Goal: Transaction & Acquisition: Purchase product/service

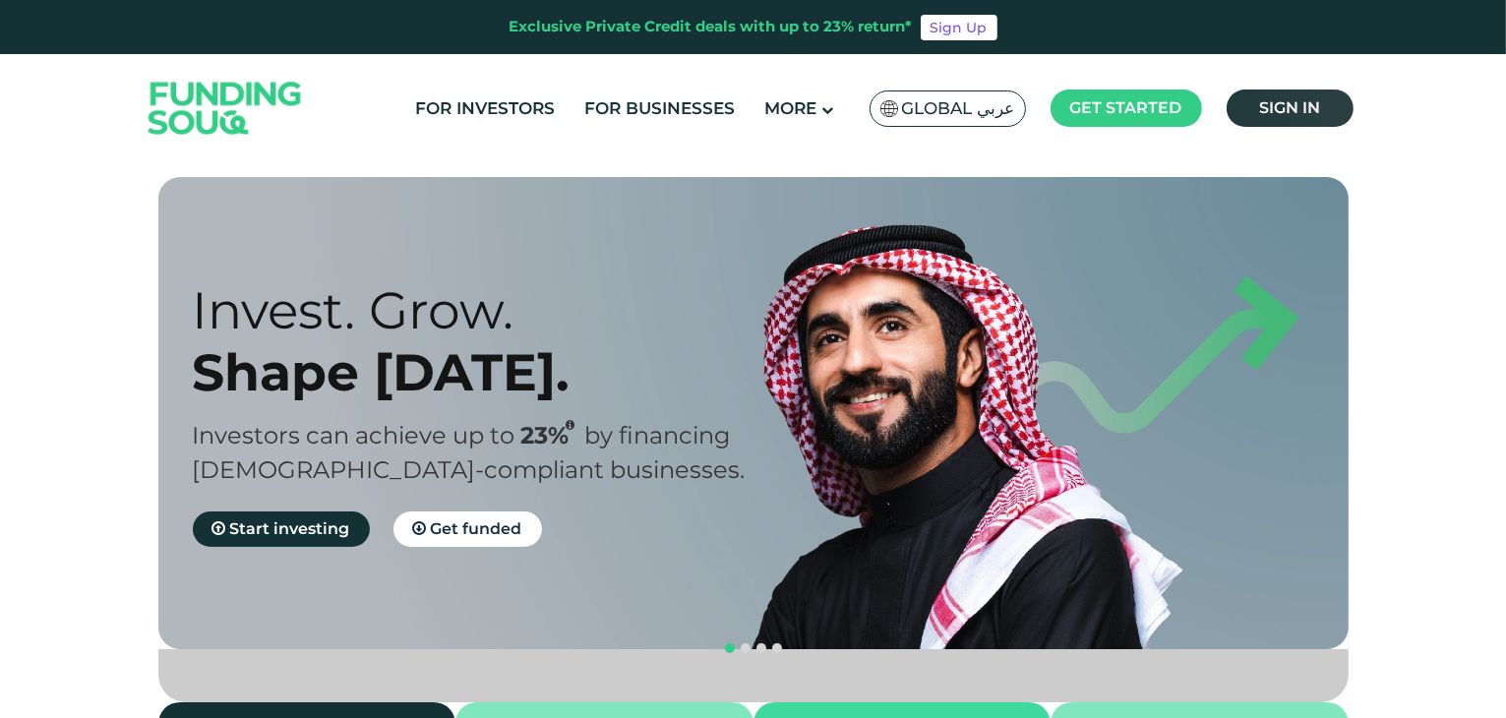
click at [1276, 94] on link "Sign in" at bounding box center [1290, 108] width 127 height 37
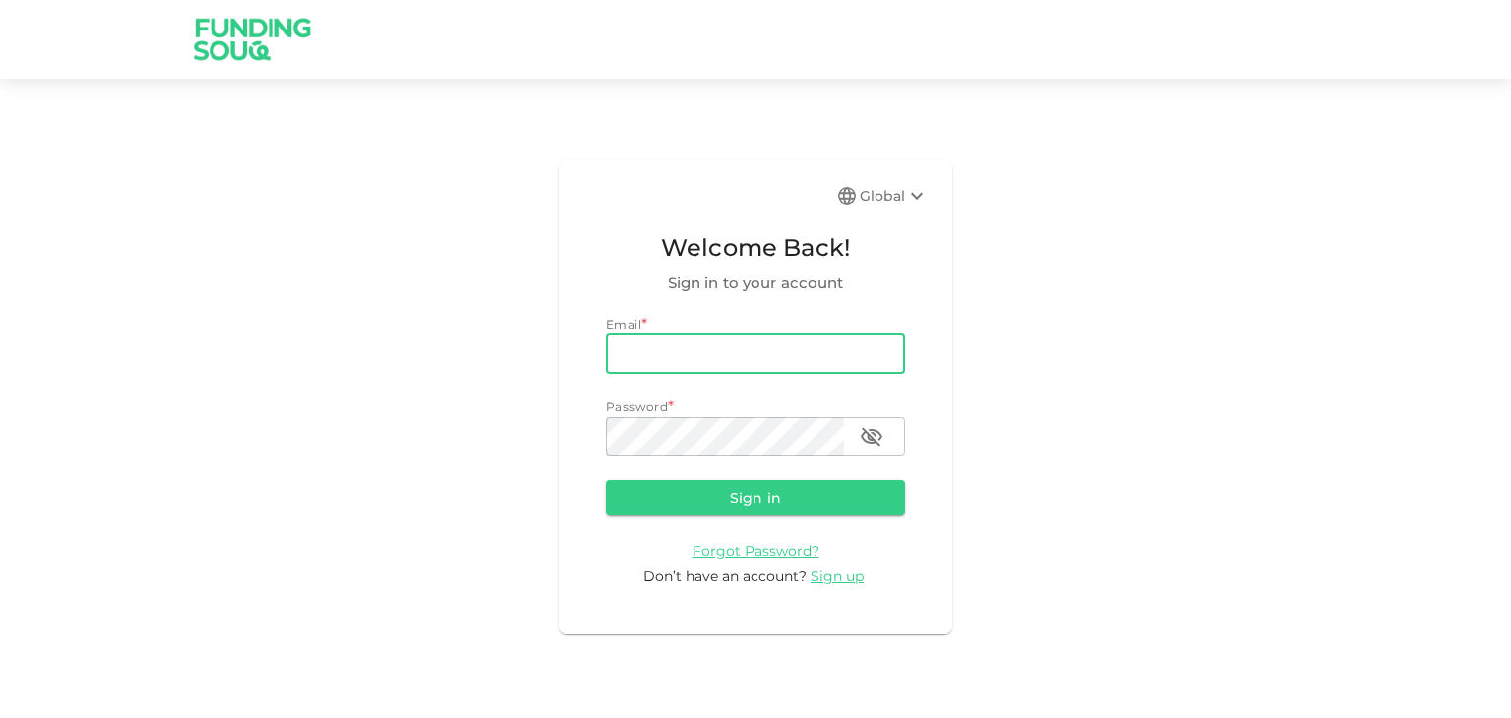
click at [752, 349] on input "email" at bounding box center [755, 354] width 299 height 39
type input "[EMAIL_ADDRESS][DOMAIN_NAME]"
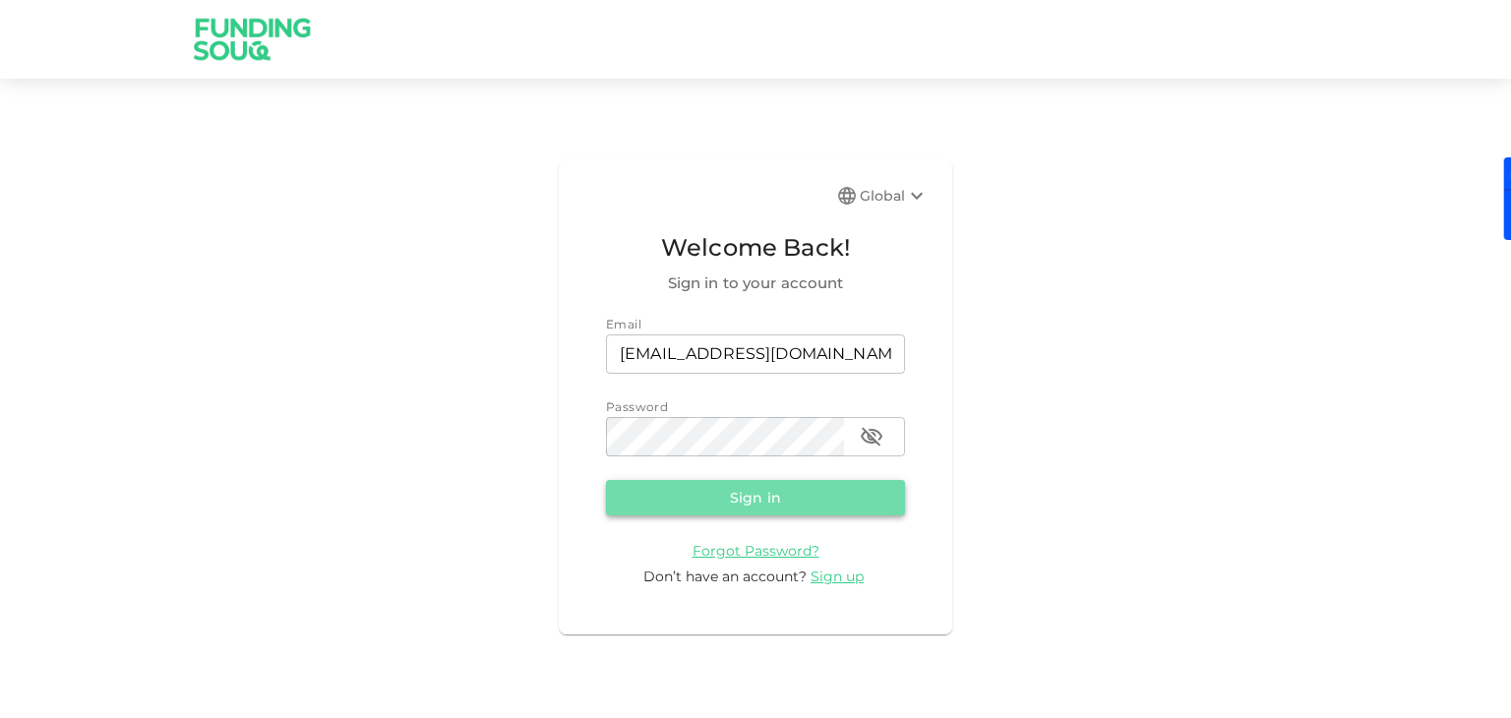
click at [773, 504] on button "Sign in" at bounding box center [755, 497] width 299 height 35
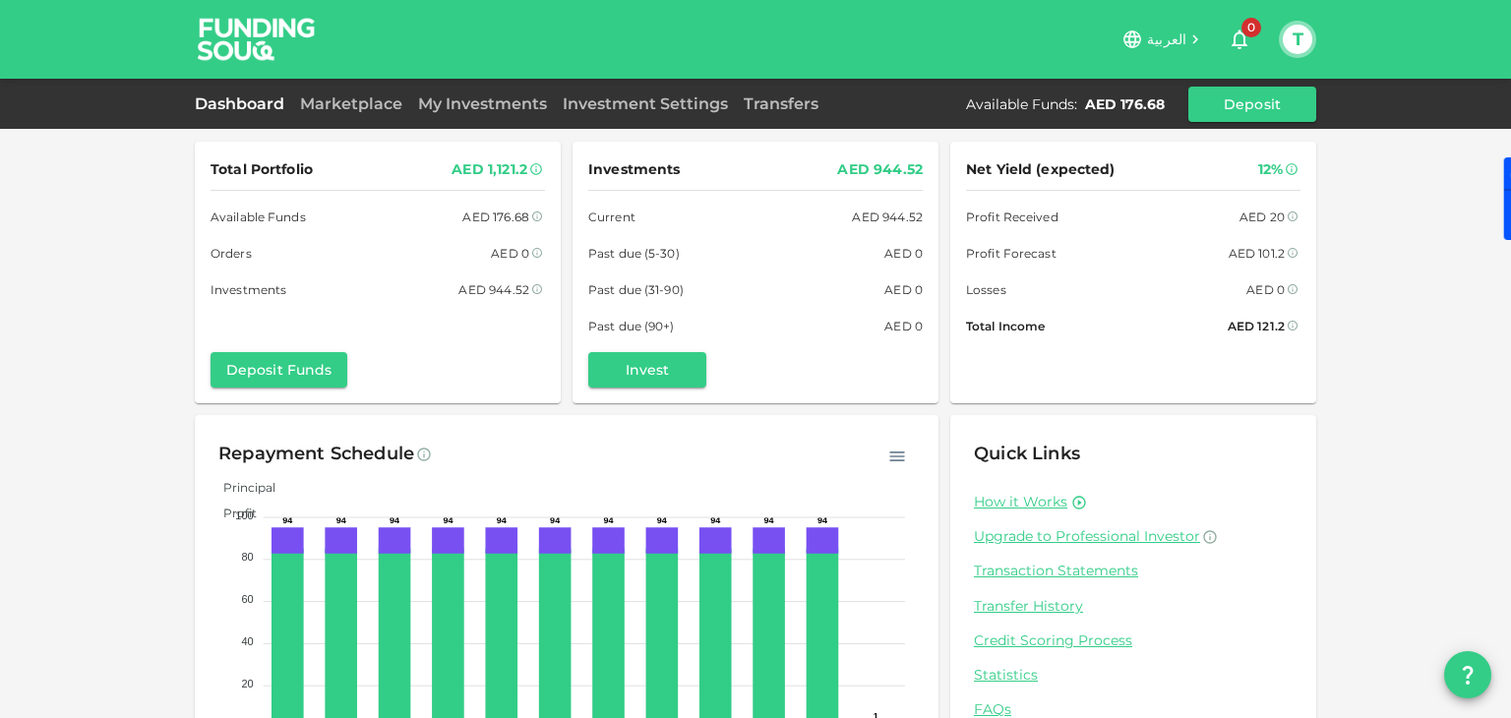
click at [673, 116] on div "Dashboard Marketplace My Investments Investment Settings Transfers Available Fu…" at bounding box center [756, 104] width 1122 height 35
click at [680, 106] on link "Investment Settings" at bounding box center [645, 103] width 181 height 19
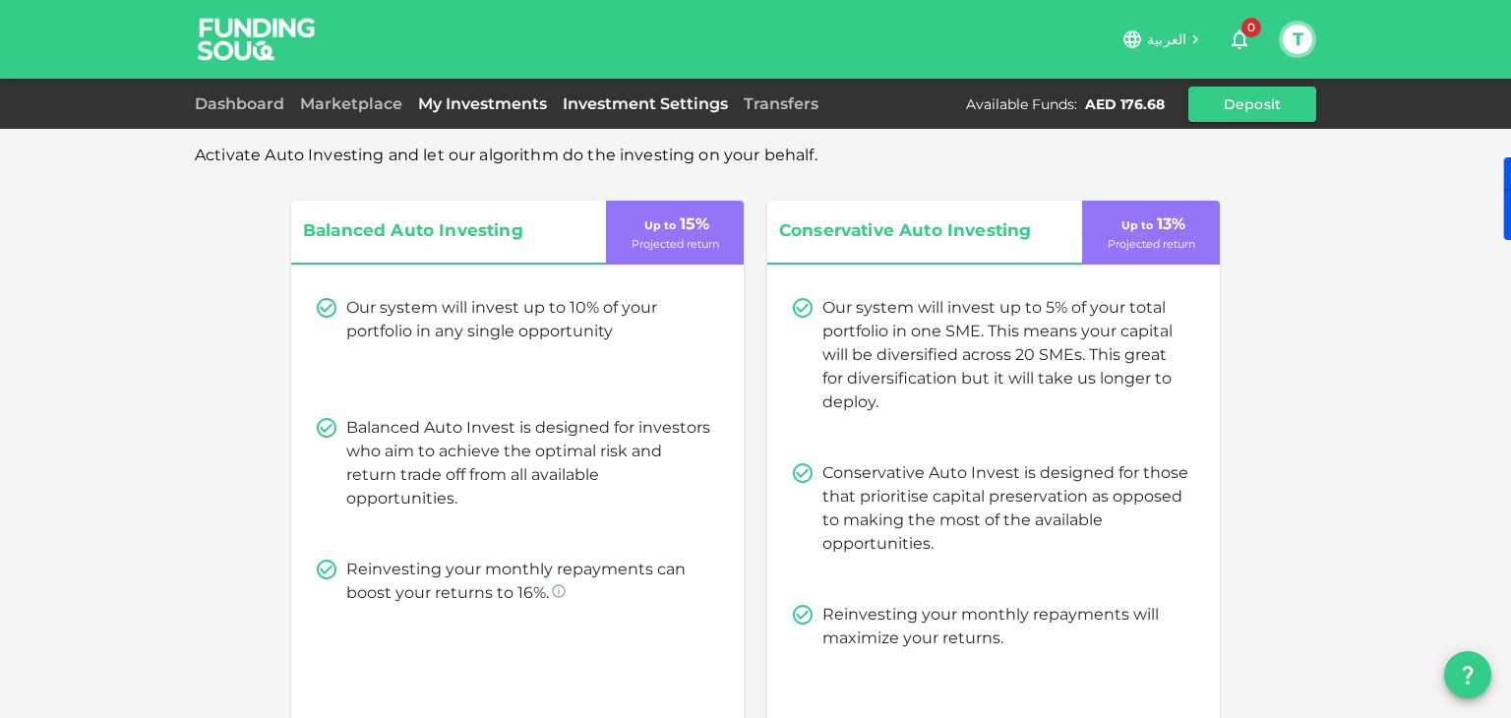
click at [493, 95] on link "My Investments" at bounding box center [482, 103] width 145 height 19
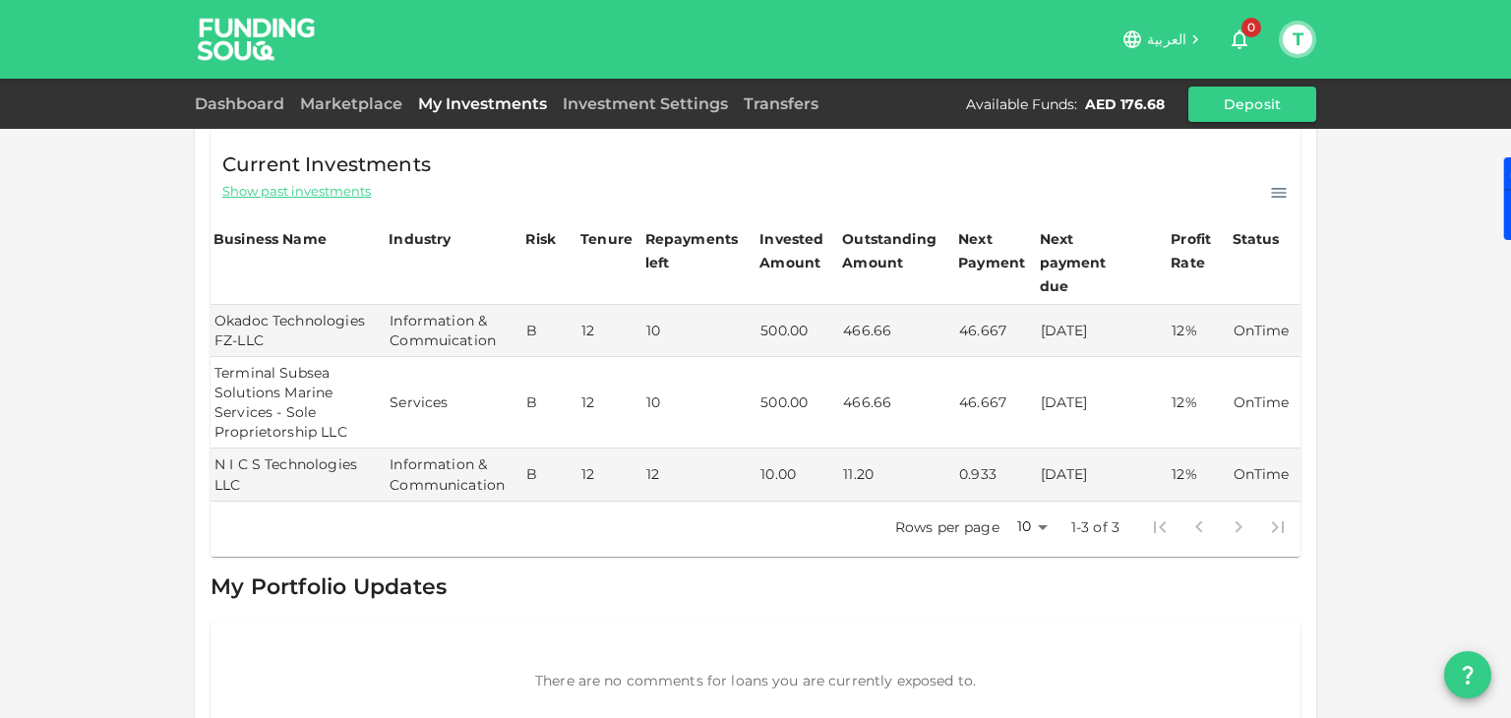
scroll to position [152, 0]
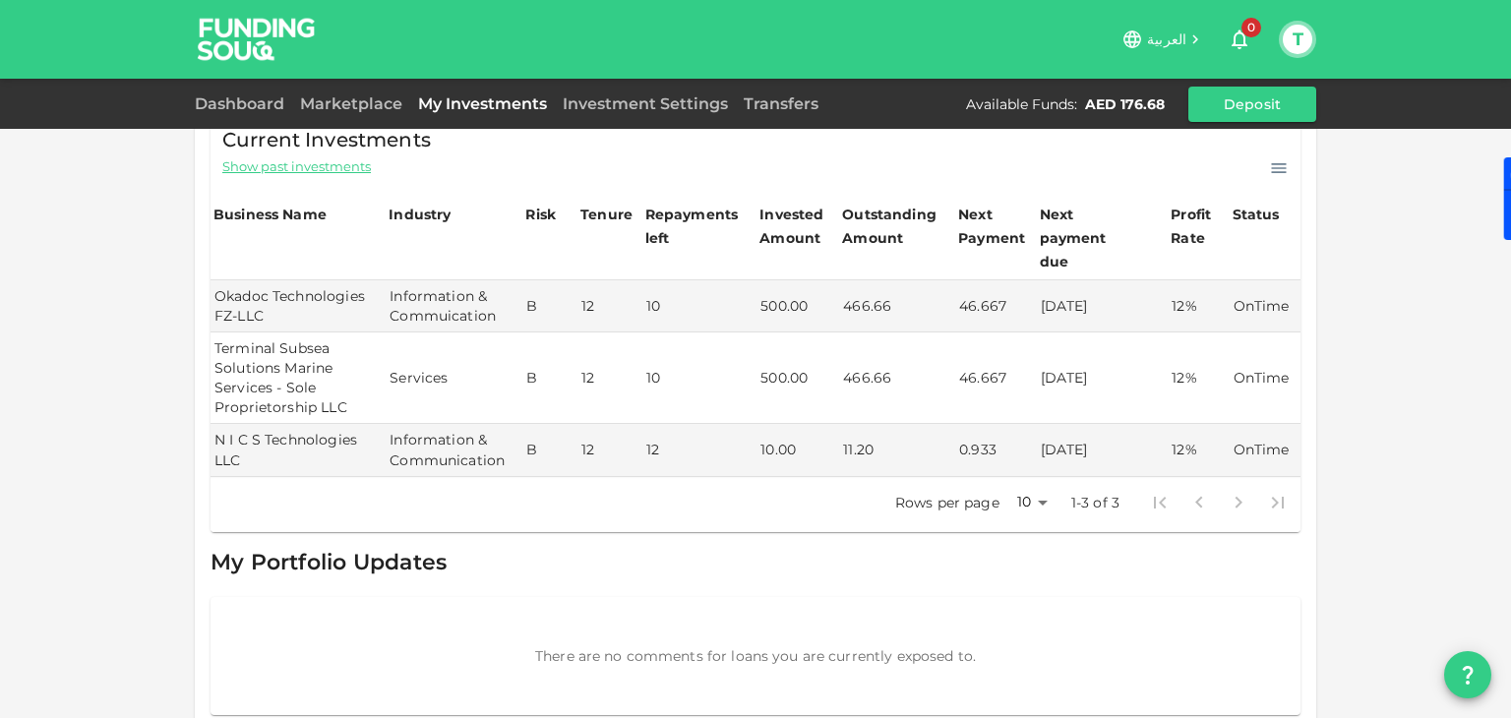
click at [237, 92] on div "Dashboard" at bounding box center [243, 104] width 97 height 24
click at [239, 104] on link "Dashboard" at bounding box center [243, 103] width 97 height 19
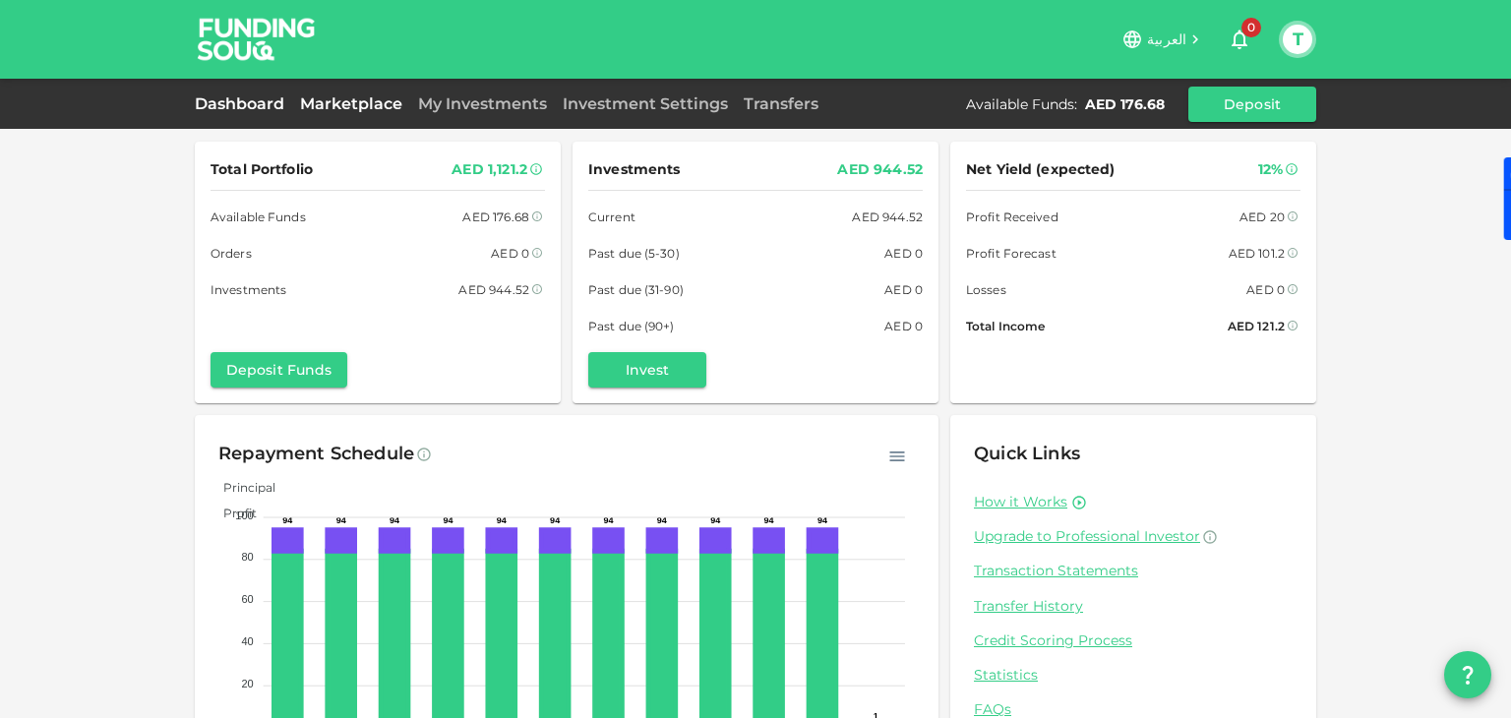
click at [364, 110] on link "Marketplace" at bounding box center [351, 103] width 118 height 19
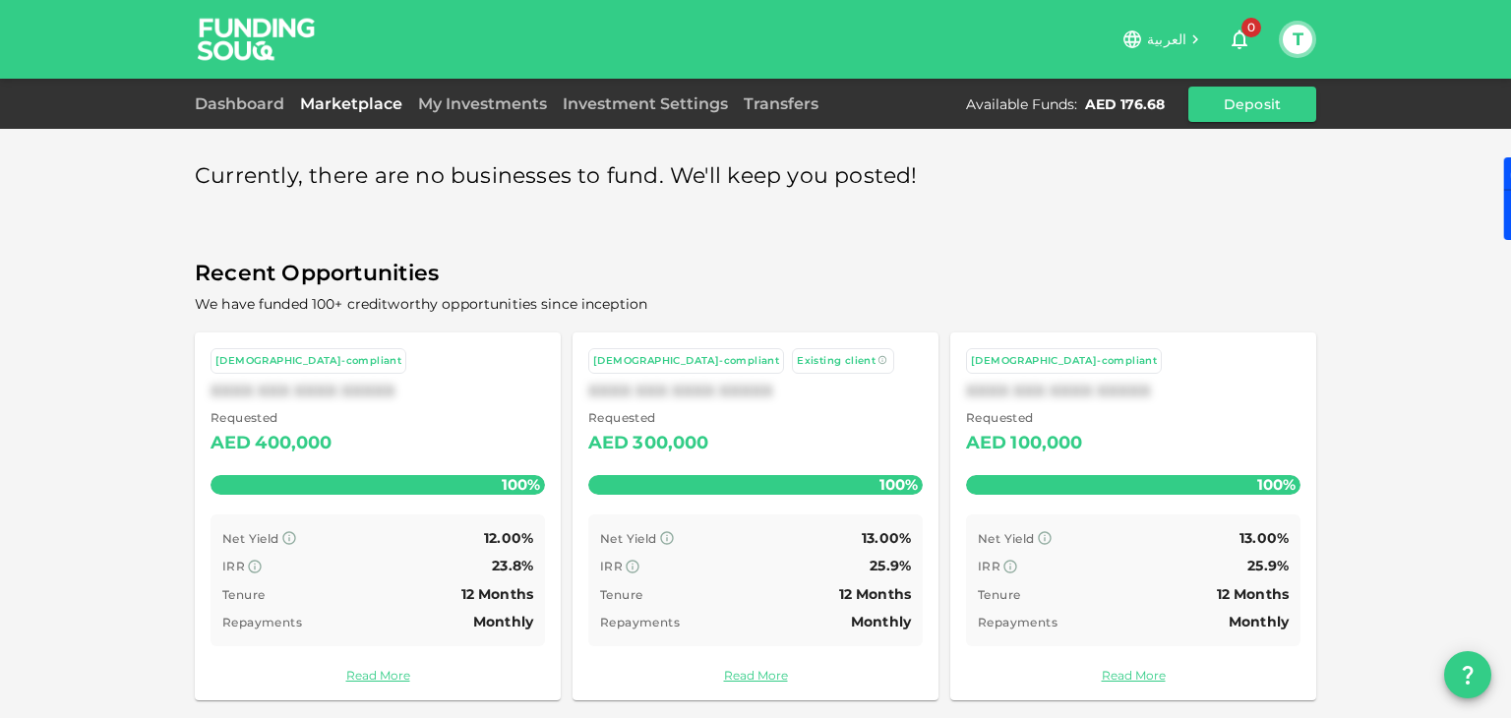
scroll to position [9, 0]
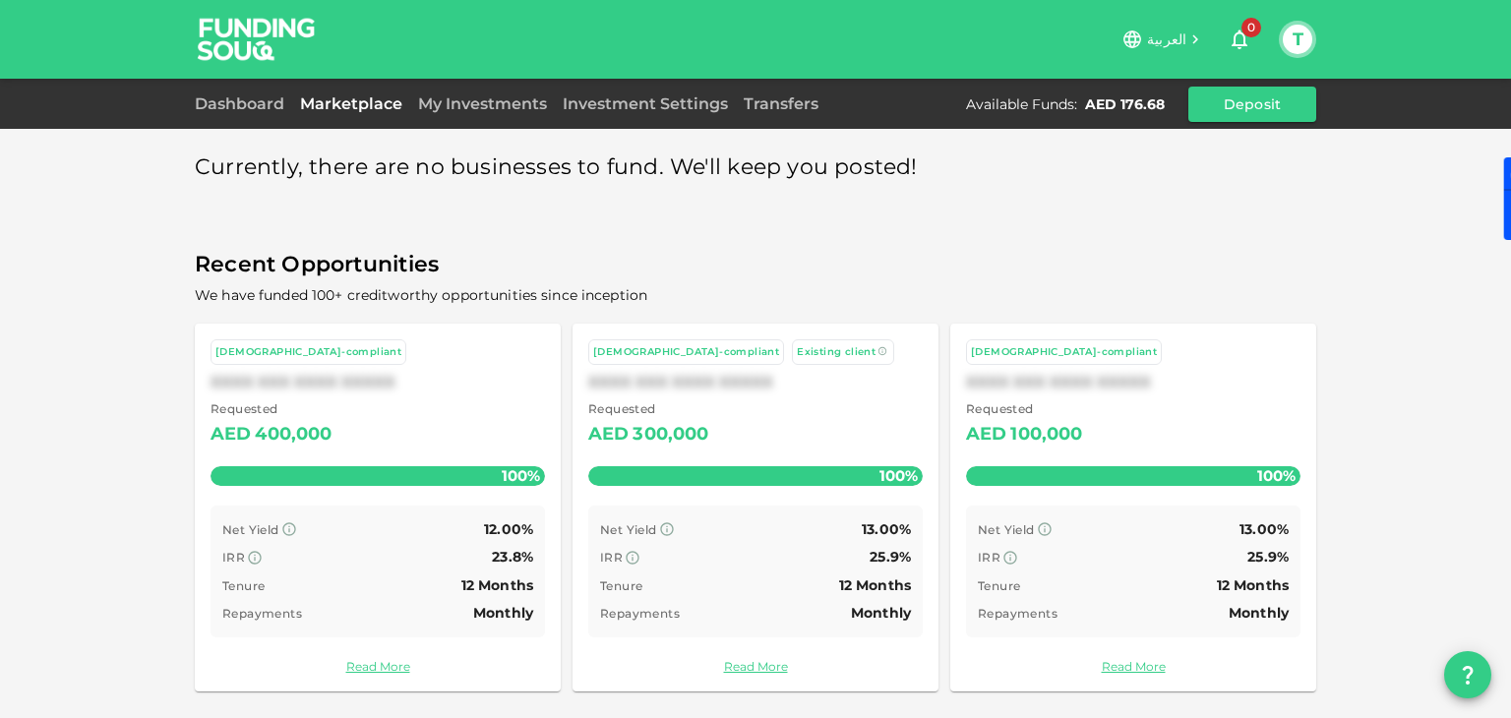
click at [656, 89] on div "Dashboard Marketplace My Investments Investment Settings Transfers Available Fu…" at bounding box center [756, 104] width 1122 height 35
click at [651, 103] on link "Investment Settings" at bounding box center [645, 103] width 181 height 19
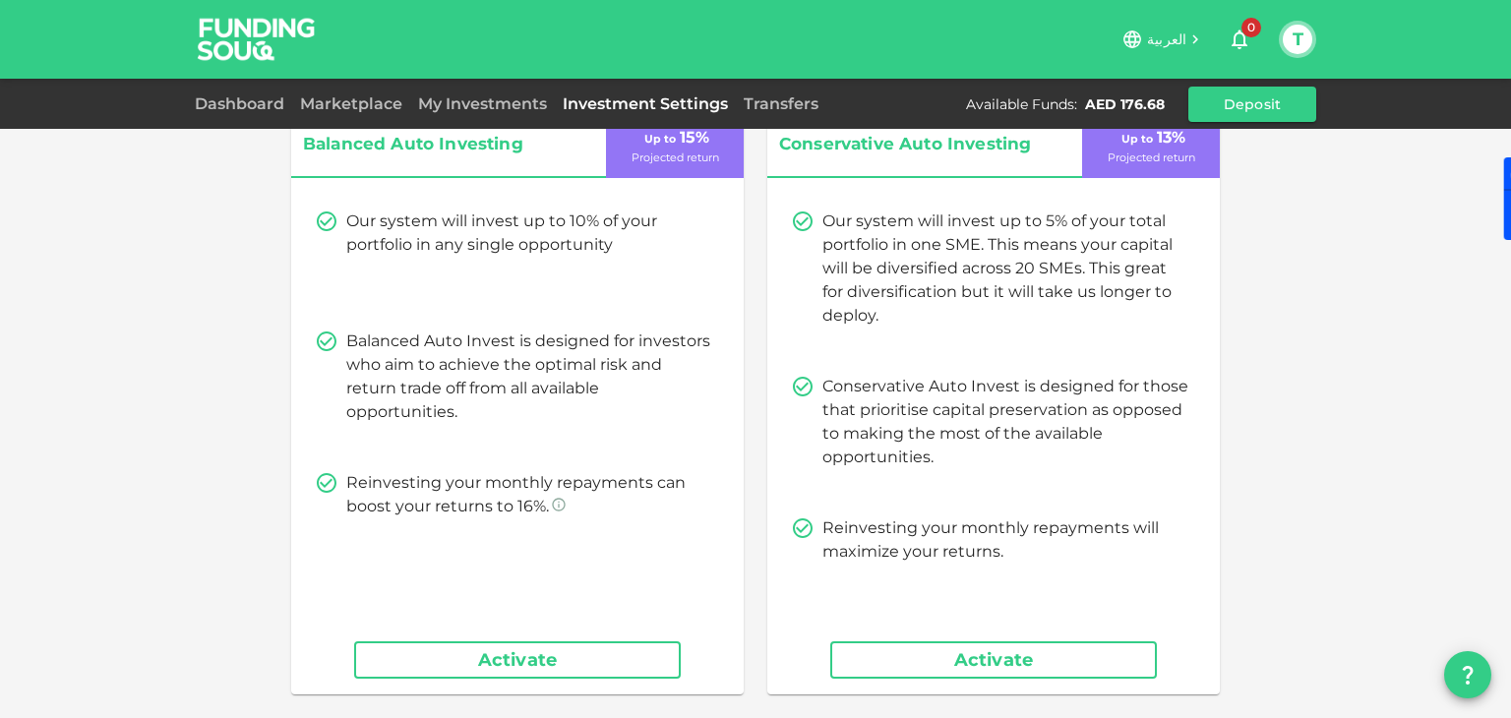
scroll to position [130, 0]
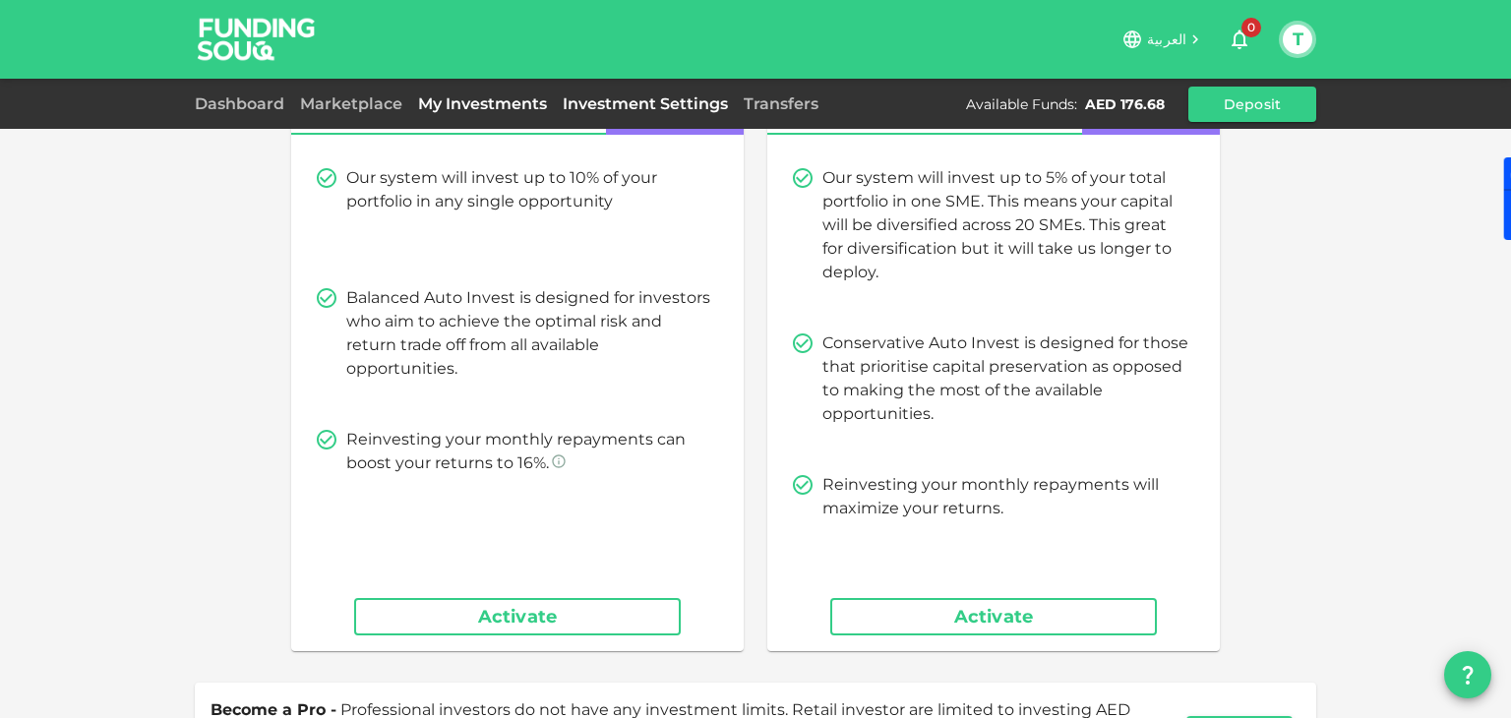
click at [458, 103] on link "My Investments" at bounding box center [482, 103] width 145 height 19
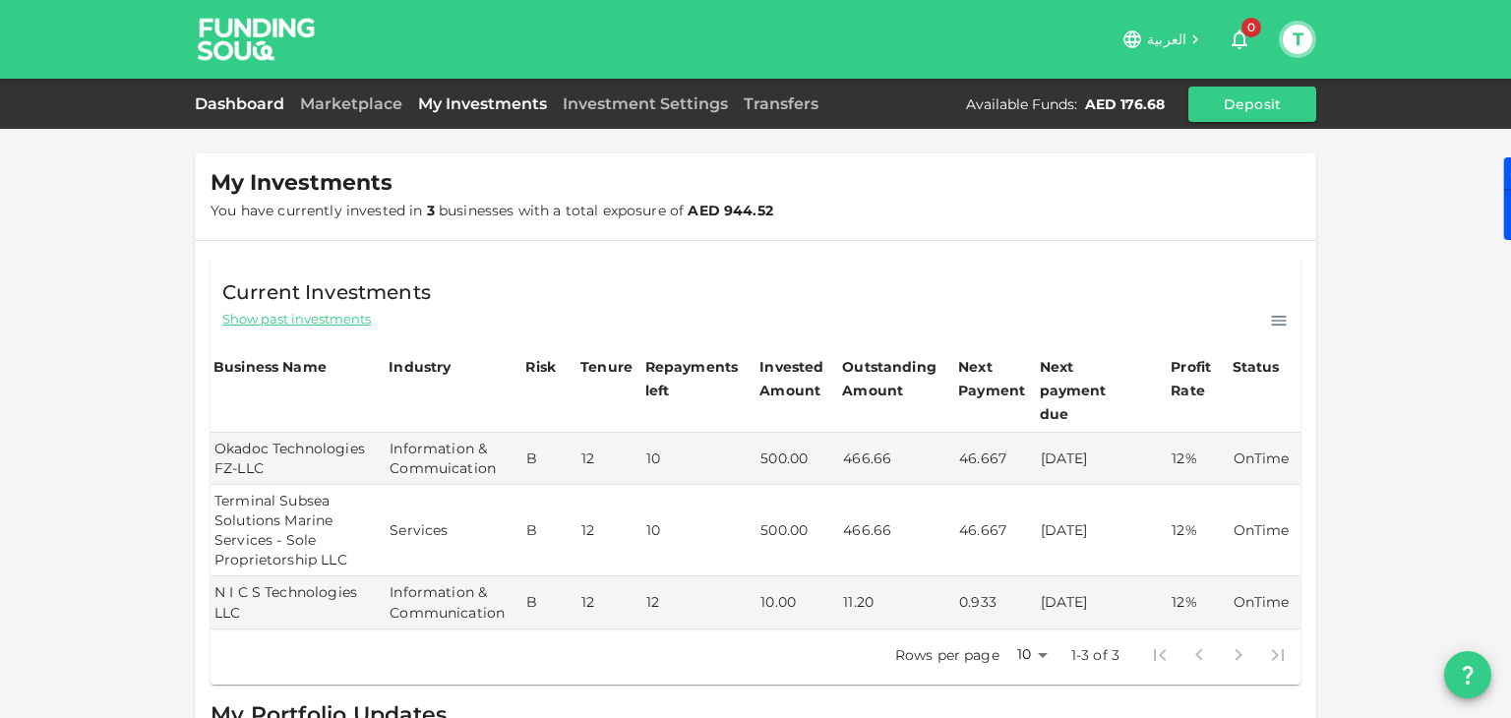
click at [264, 104] on link "Dashboard" at bounding box center [243, 103] width 97 height 19
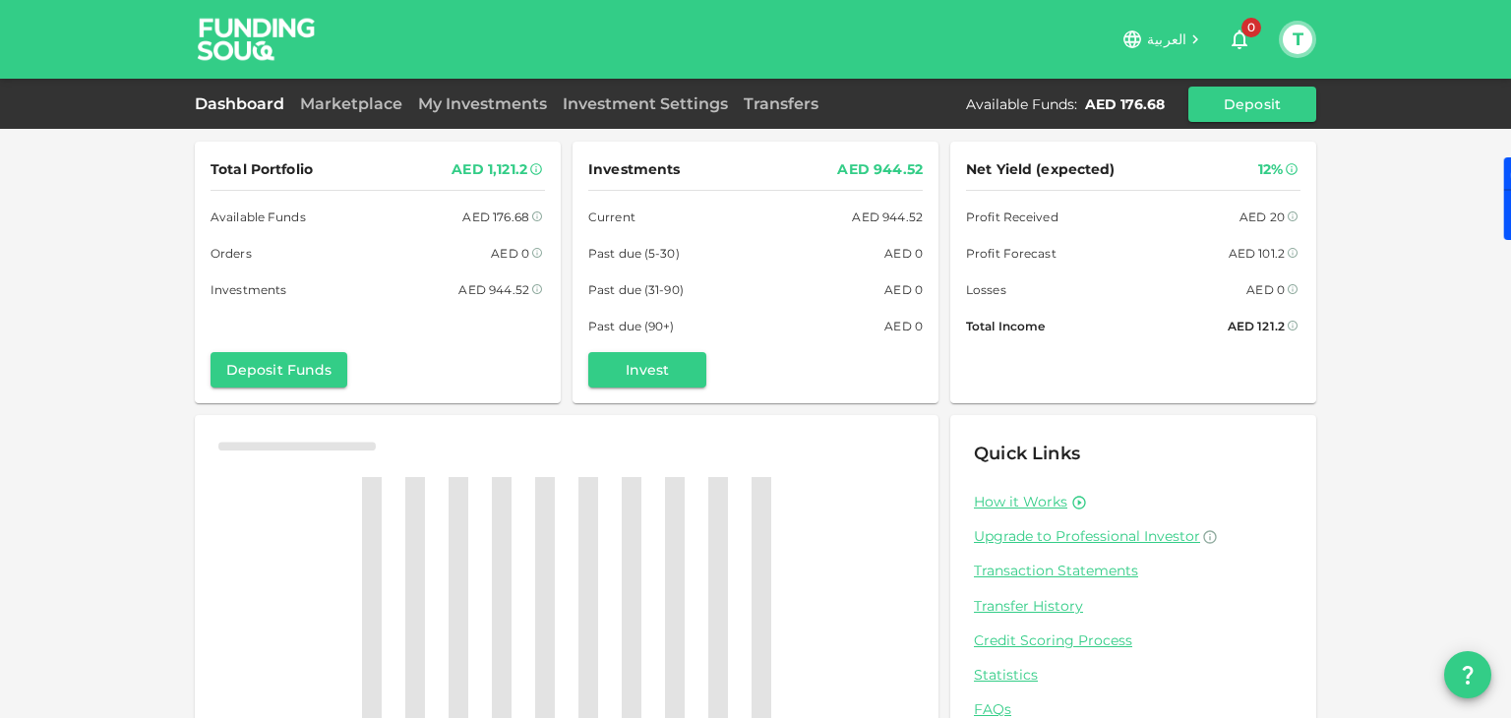
click at [1118, 112] on div "AED 176.68" at bounding box center [1125, 104] width 80 height 20
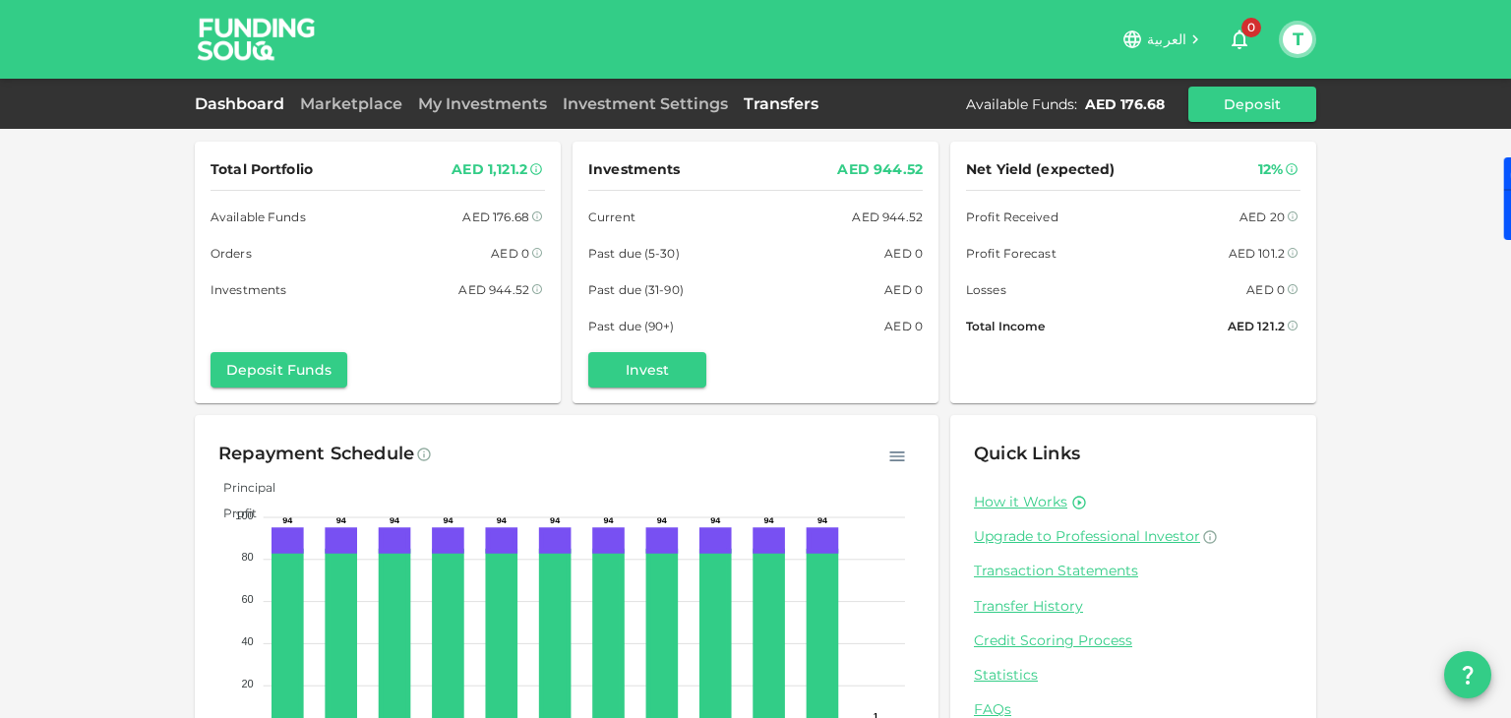
click at [789, 104] on link "Transfers" at bounding box center [781, 103] width 91 height 19
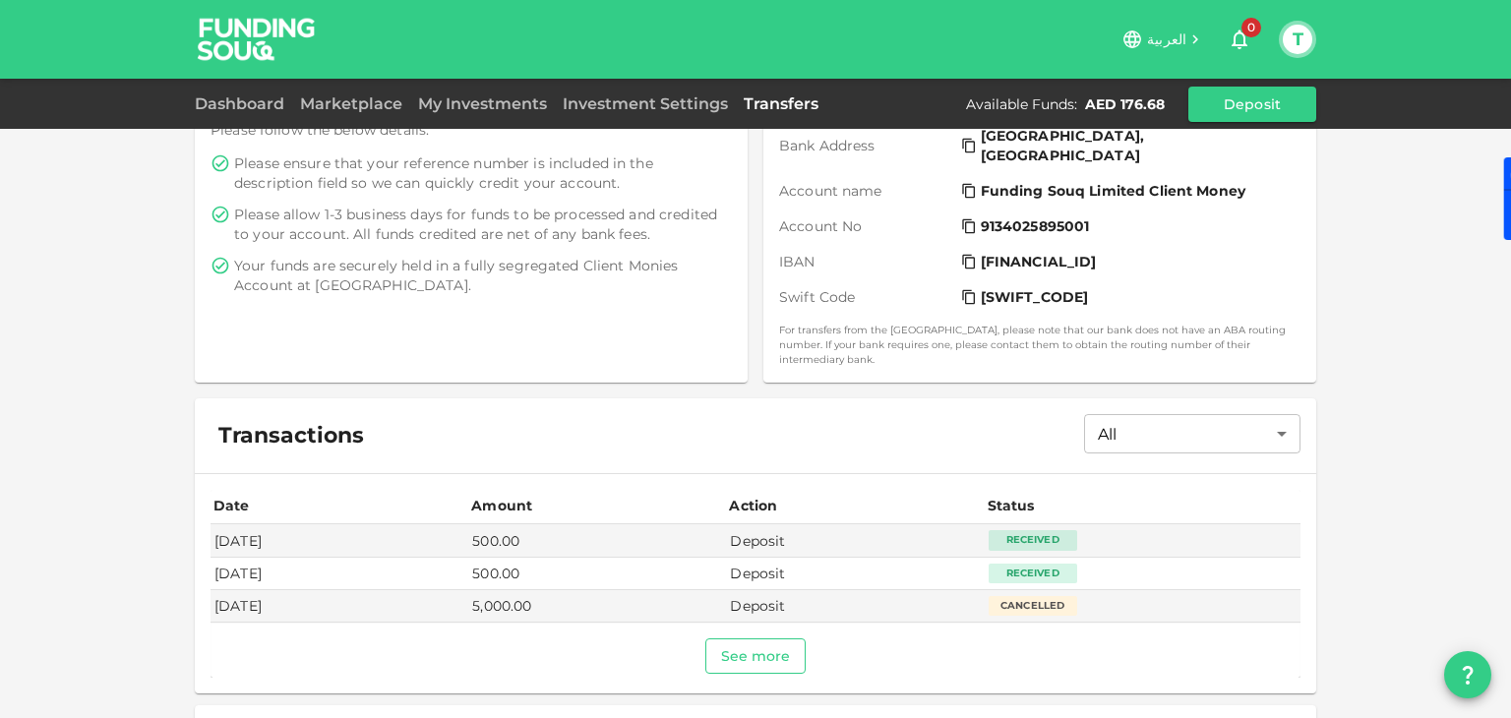
scroll to position [421, 0]
